Goal: Navigation & Orientation: Find specific page/section

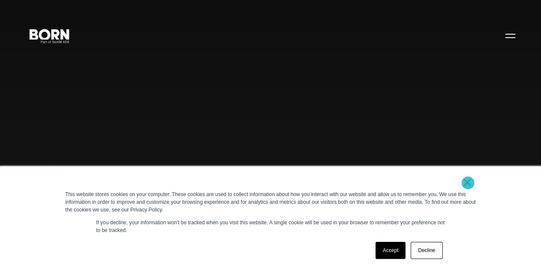
click at [468, 183] on link "×" at bounding box center [467, 183] width 10 height 8
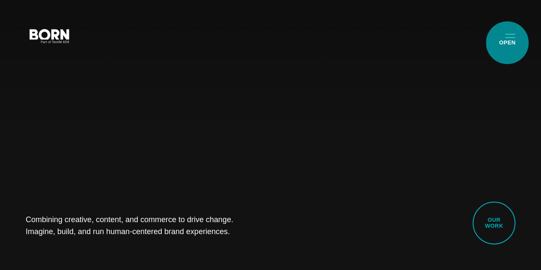
click at [507, 43] on button "Primary Menu" at bounding box center [510, 35] width 21 height 18
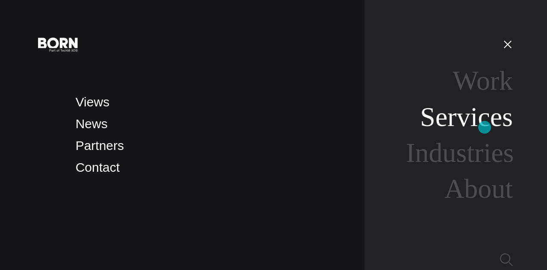
click at [485, 127] on link "Services" at bounding box center [466, 117] width 93 height 30
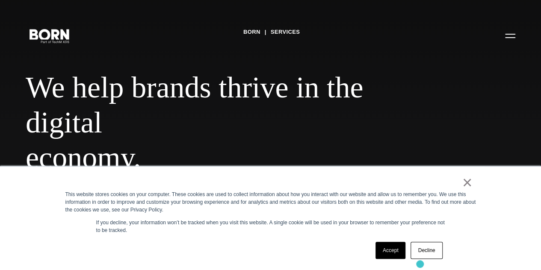
click at [420, 264] on div "× This website stores cookies on your computer. These cookies are used to colle…" at bounding box center [270, 218] width 427 height 103
click at [419, 253] on link "Decline" at bounding box center [426, 250] width 32 height 17
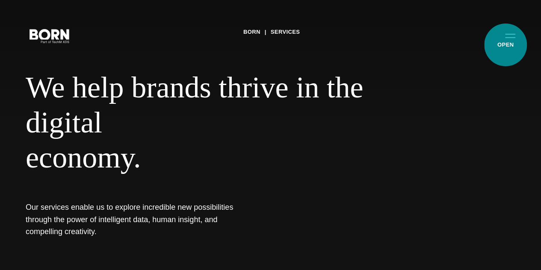
click at [505, 44] on button "Primary Menu" at bounding box center [510, 35] width 21 height 18
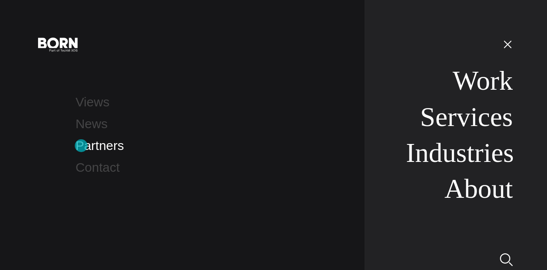
click at [82, 147] on link "Partners" at bounding box center [100, 145] width 48 height 14
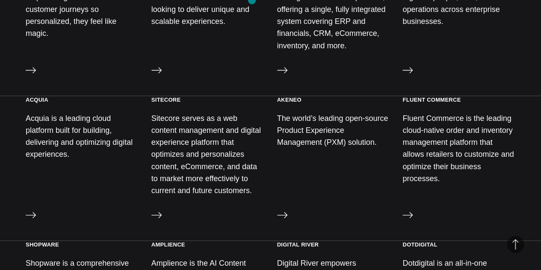
scroll to position [769, 0]
